Goal: Transaction & Acquisition: Purchase product/service

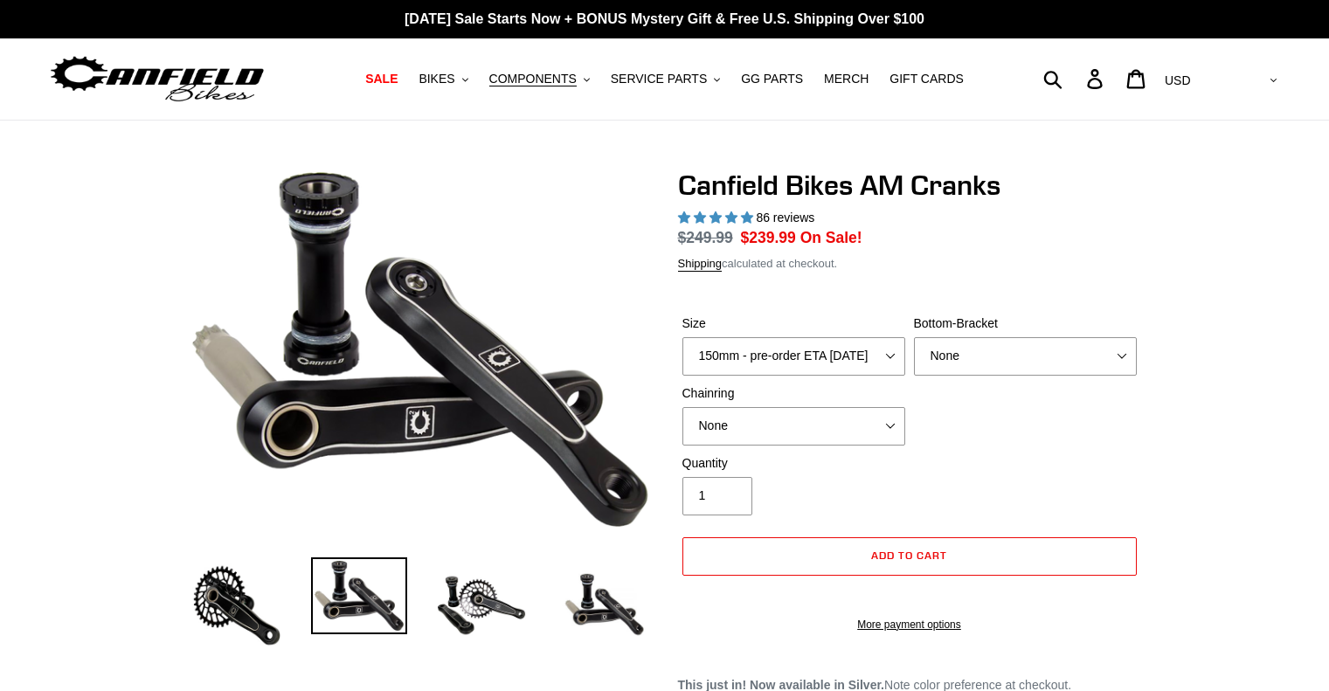
select select "highest-rating"
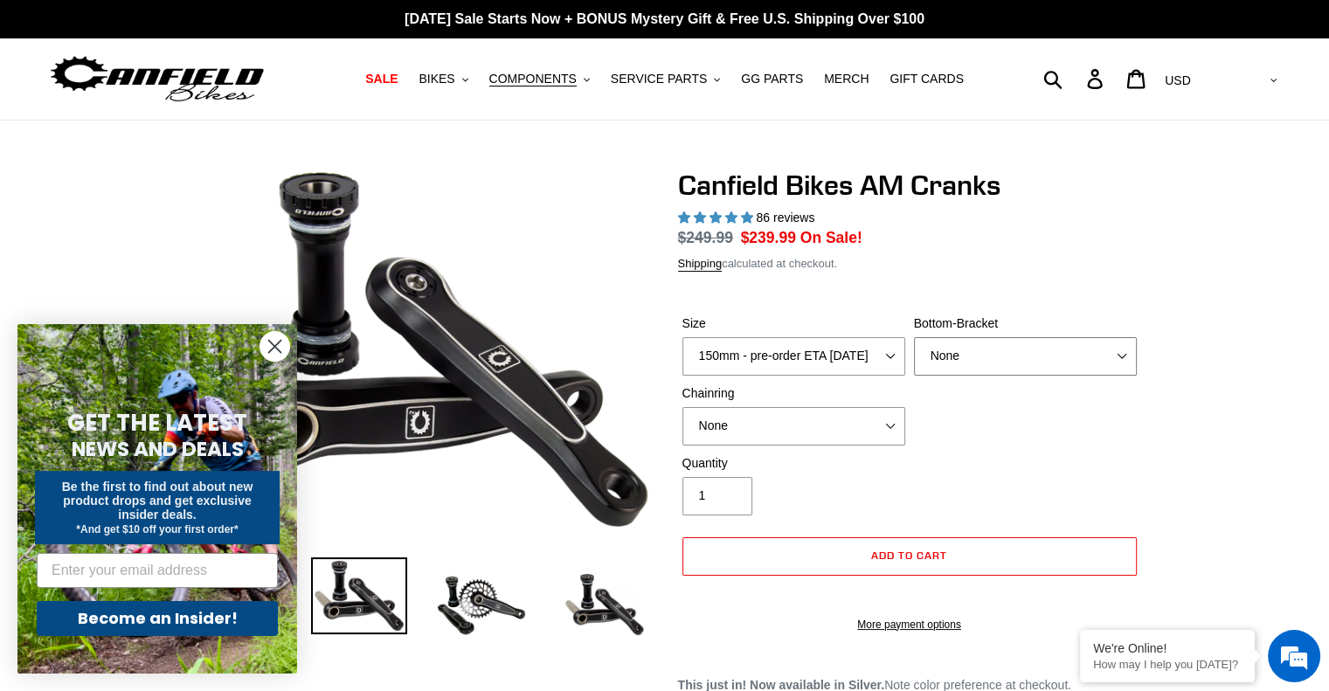
click at [1006, 363] on select "None BSA Threaded 68/73mm Press Fit PF92" at bounding box center [1025, 356] width 223 height 38
click at [874, 432] on select "None 30t Round (Boost 148) 30t Oval (Boost 148) 32t Round (Boost 148) 32t Oval …" at bounding box center [793, 426] width 223 height 38
click at [958, 451] on div "Size 150mm - pre-order ETA 9/30/25 155mm - pre-order ETA 9/30/25 160mm - pre-or…" at bounding box center [909, 384] width 463 height 140
click at [772, 433] on select "None 30t Round (Boost 148) 30t Oval (Boost 148) 32t Round (Boost 148) 32t Oval …" at bounding box center [793, 426] width 223 height 38
select select "34t Round (Boost 148)"
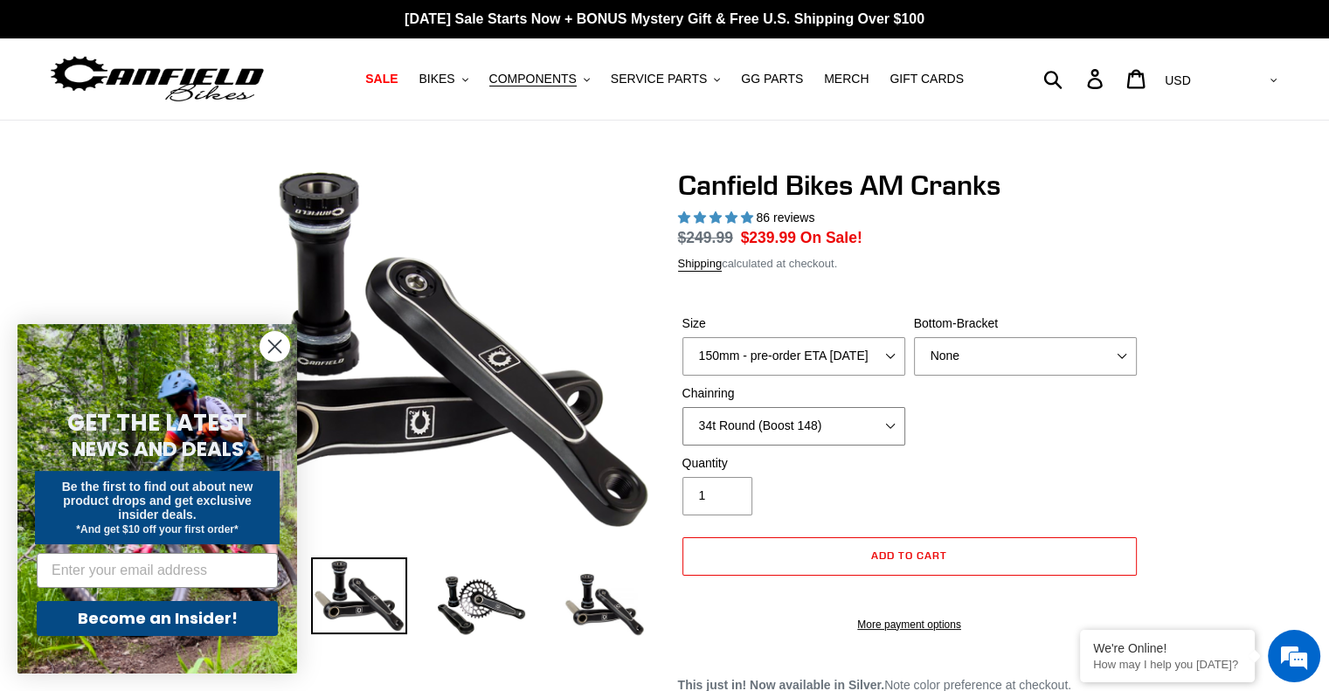
click at [682, 407] on select "None 30t Round (Boost 148) 30t Oval (Boost 148) 32t Round (Boost 148) 32t Oval …" at bounding box center [793, 426] width 223 height 38
click at [468, 597] on img at bounding box center [481, 605] width 96 height 96
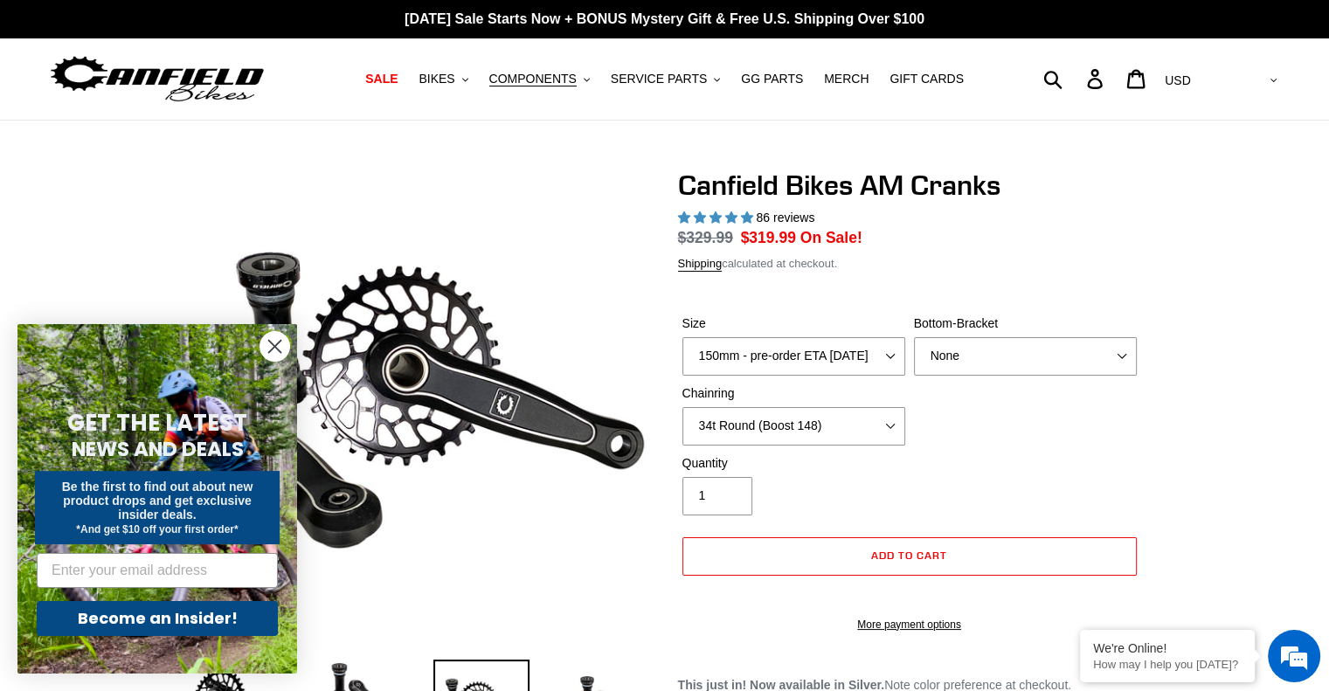
click at [279, 349] on icon "Close dialog" at bounding box center [275, 347] width 12 height 12
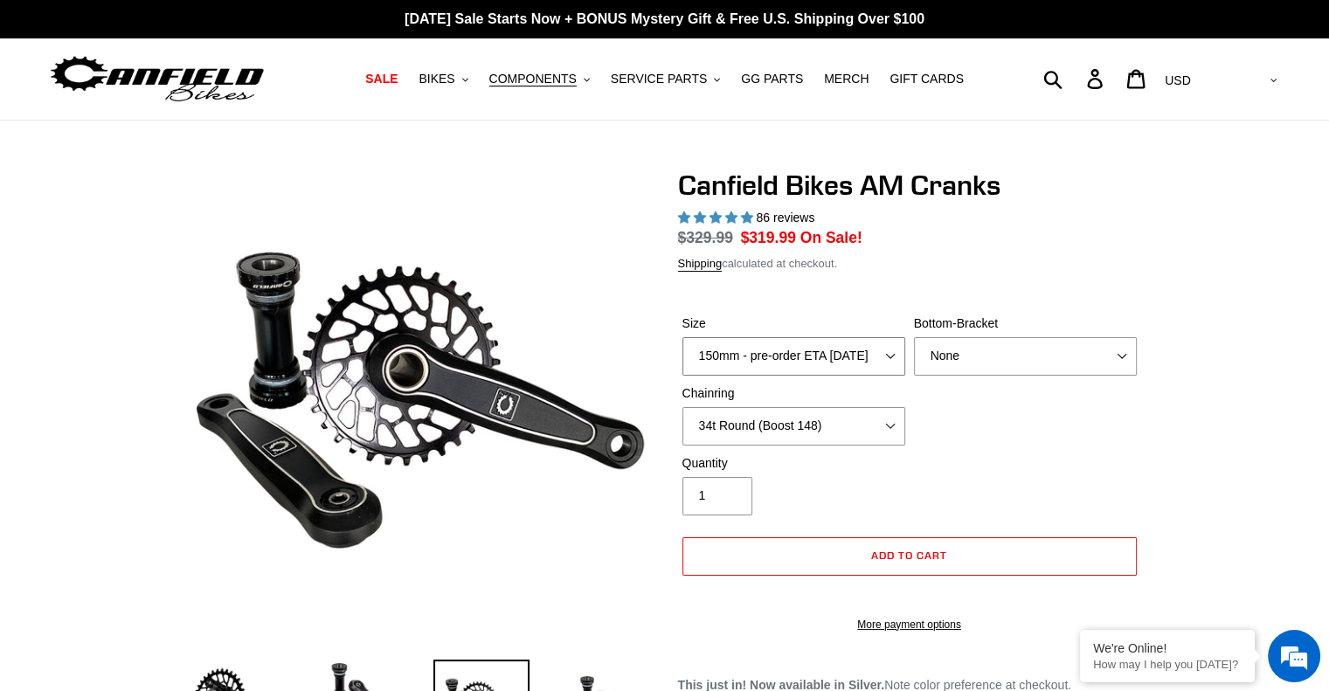
click at [770, 358] on select "150mm - pre-order ETA 9/30/25 155mm - pre-order ETA 9/30/25 160mm - pre-order E…" at bounding box center [793, 356] width 223 height 38
click at [755, 300] on form "Size 150mm - pre-order ETA 9/30/25 155mm - pre-order ETA 9/30/25 160mm - pre-or…" at bounding box center [909, 468] width 463 height 363
click at [175, 83] on img at bounding box center [157, 79] width 218 height 55
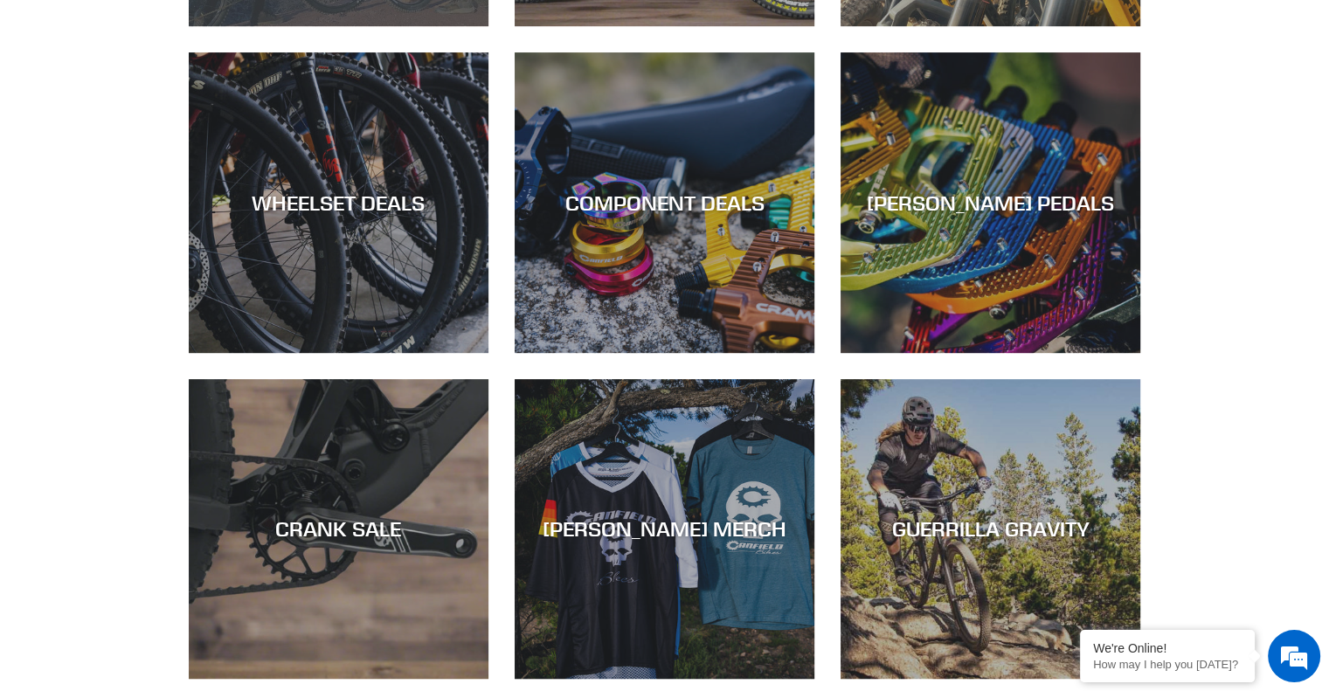
scroll to position [699, 0]
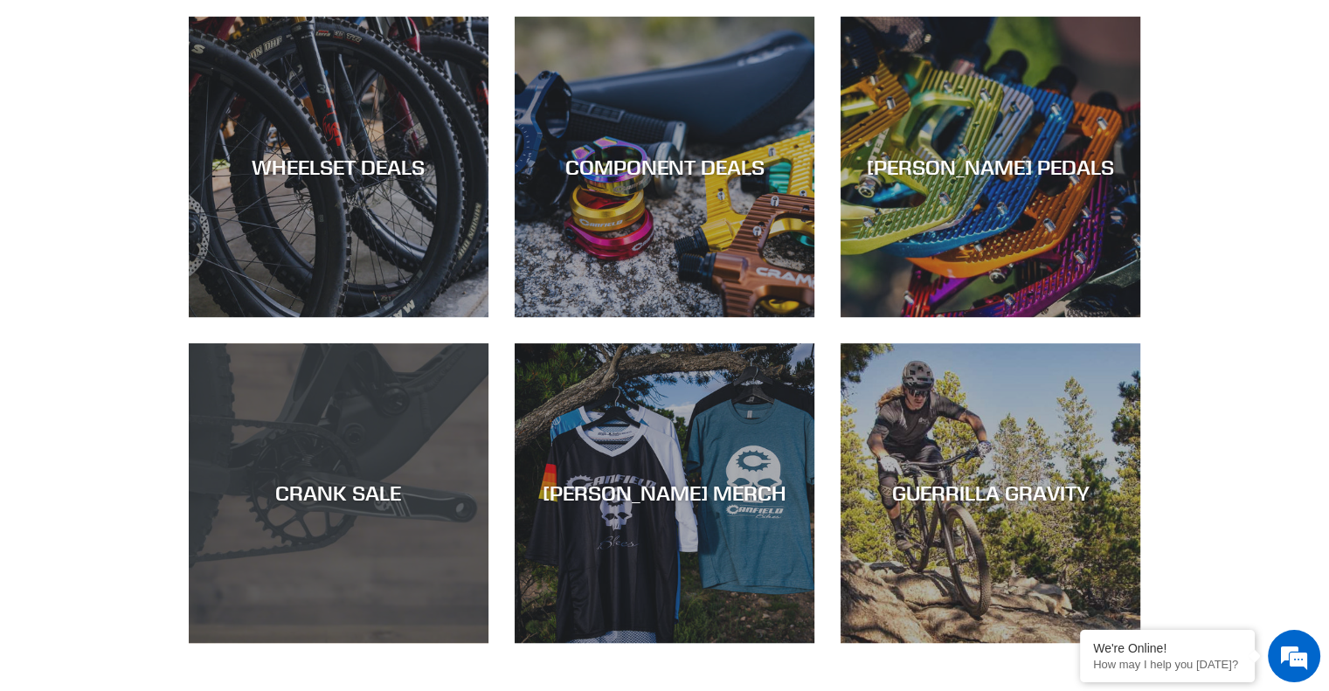
click at [340, 643] on div "CRANK SALE" at bounding box center [339, 643] width 300 height 0
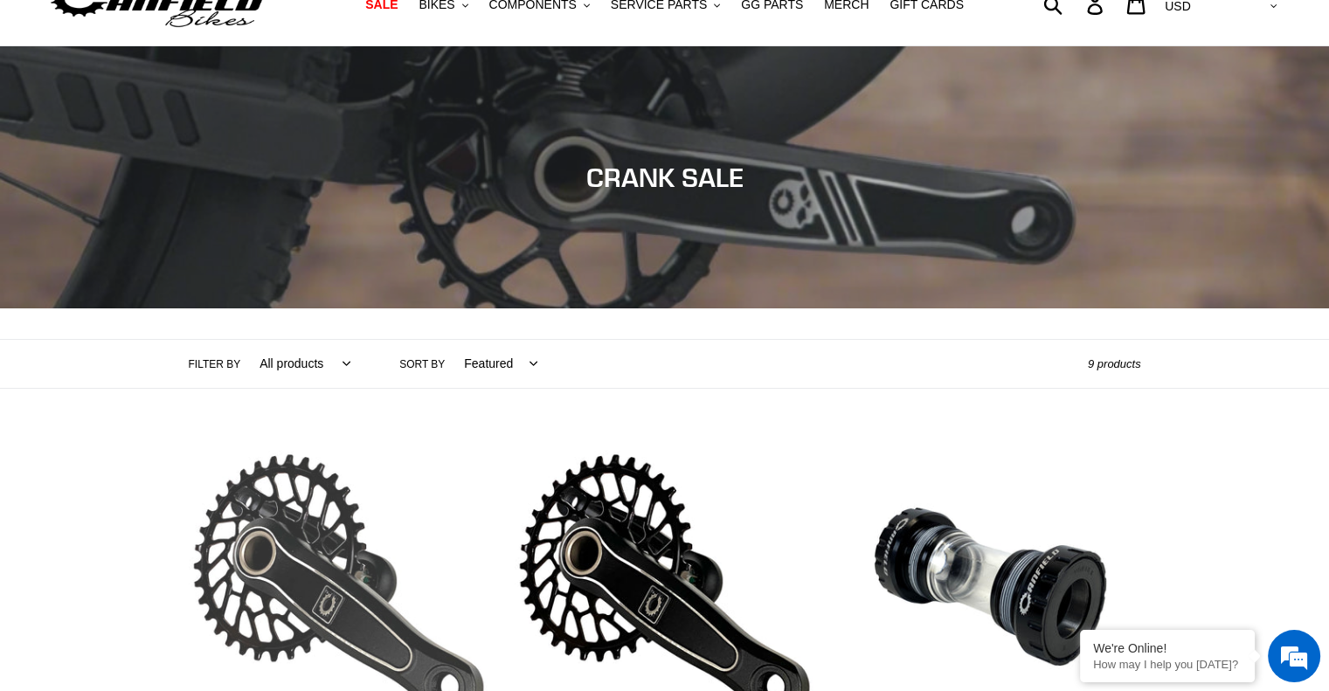
scroll to position [262, 0]
